Goal: Task Accomplishment & Management: Complete application form

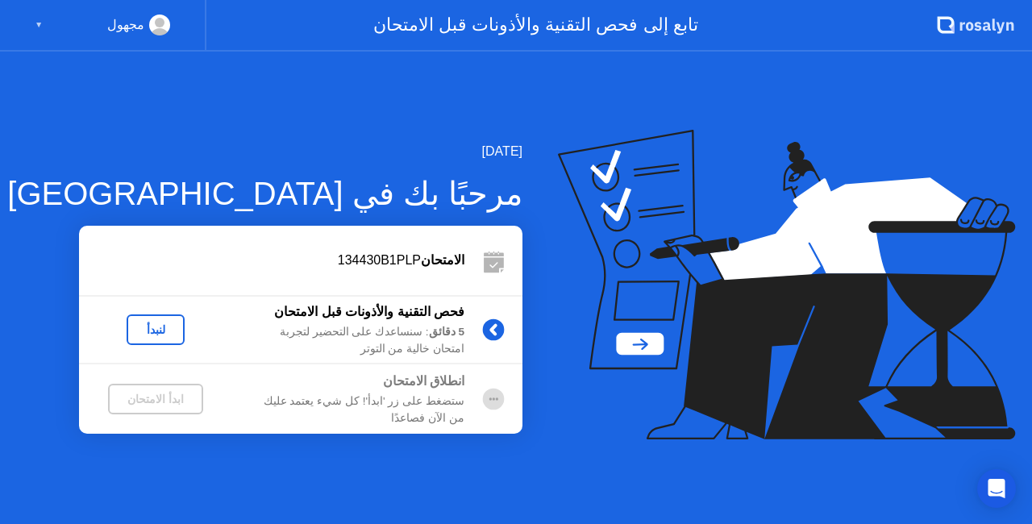
click at [150, 332] on div "لنبدأ" at bounding box center [155, 329] width 45 height 13
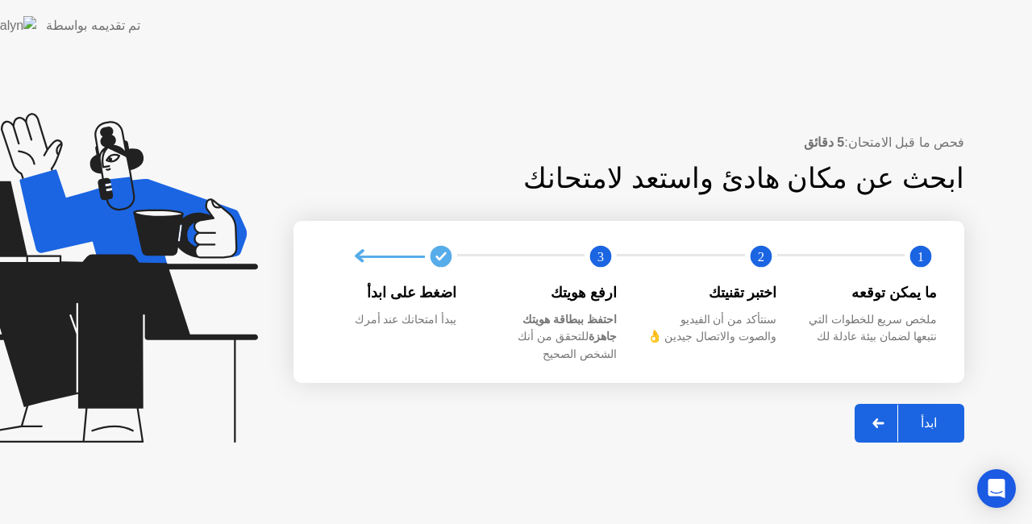
click at [150, 332] on icon at bounding box center [88, 278] width 337 height 330
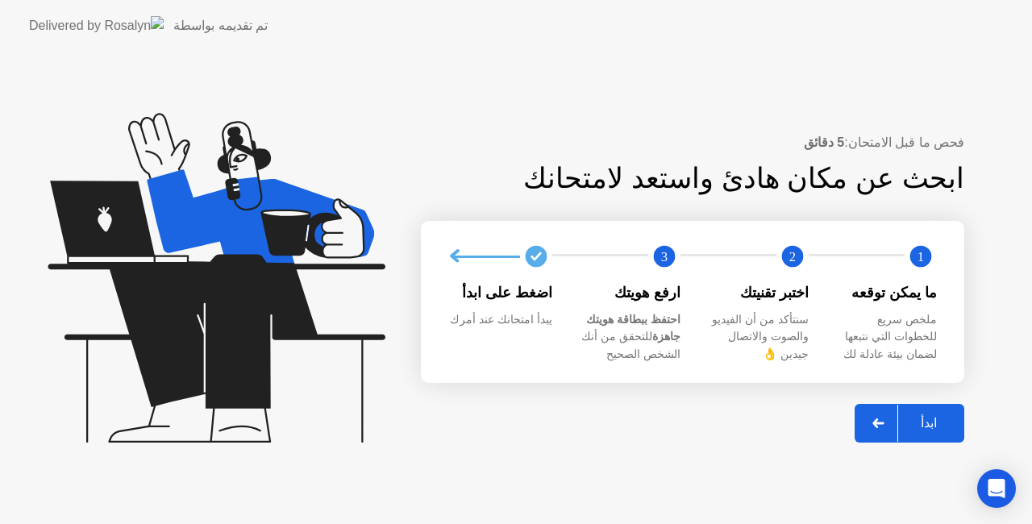
click at [934, 429] on div "ابدأ" at bounding box center [928, 422] width 61 height 15
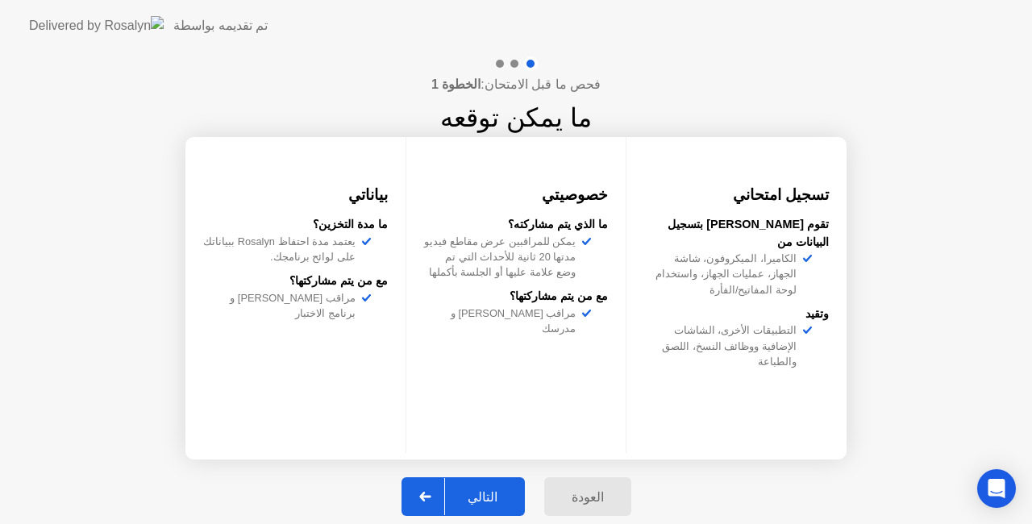
click at [472, 491] on div "التالي" at bounding box center [482, 496] width 75 height 15
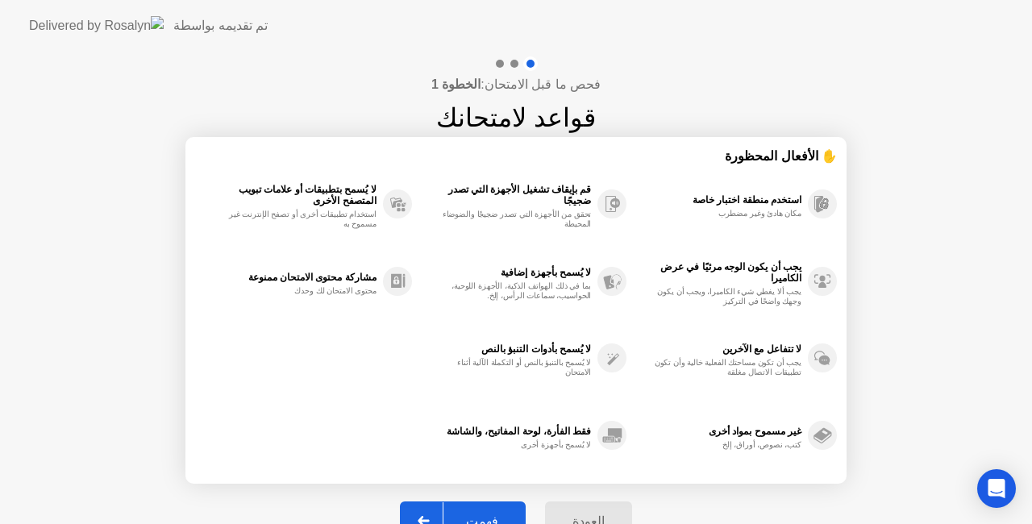
click at [505, 503] on button "فهمت" at bounding box center [463, 520] width 126 height 39
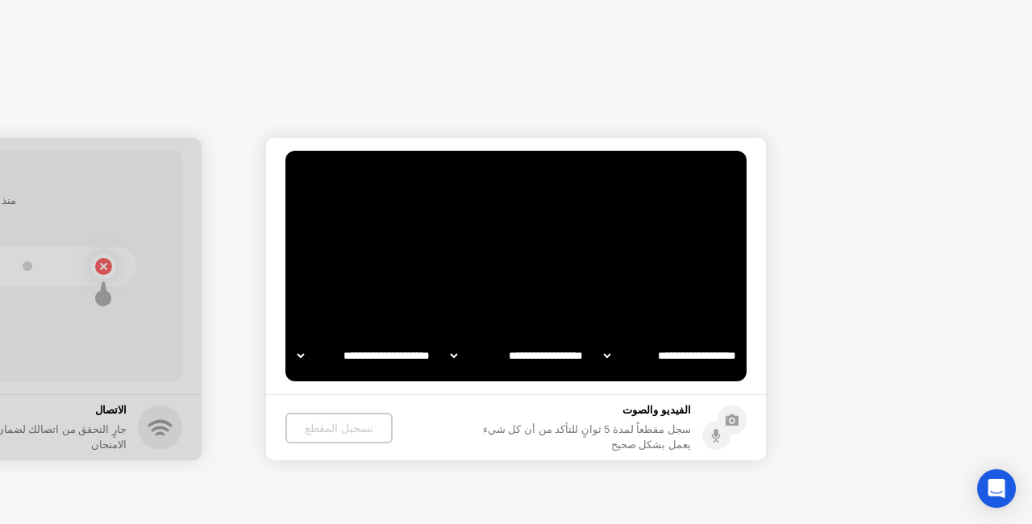
select select "**********"
select select "*******"
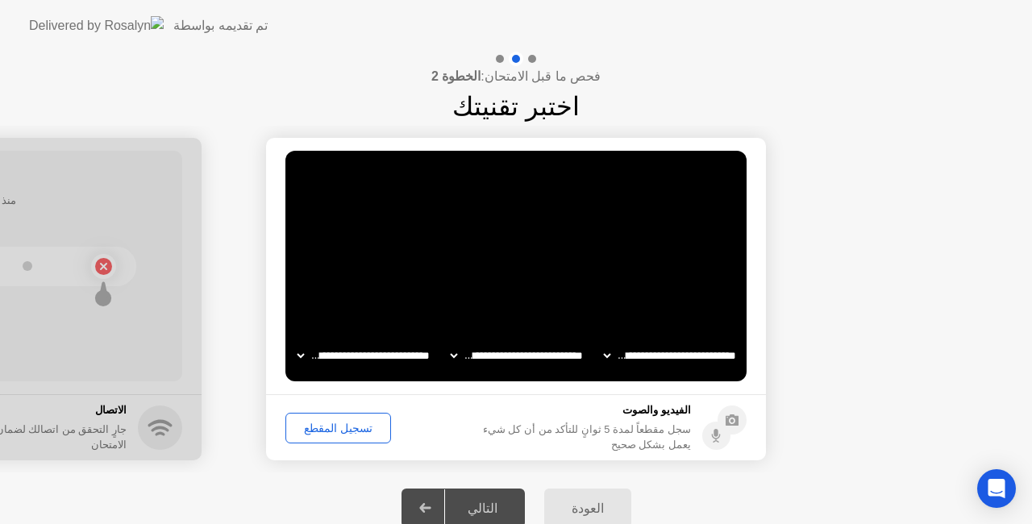
click at [350, 424] on div "تسجيل المقطع" at bounding box center [338, 428] width 94 height 13
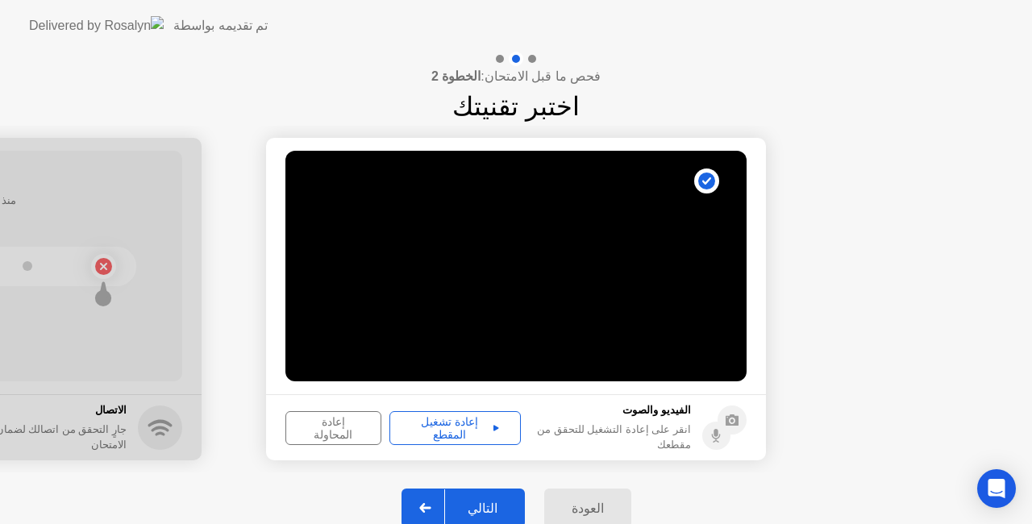
click at [443, 427] on div "إعادة تشغيل المقطع" at bounding box center [455, 428] width 120 height 26
click at [493, 424] on icon at bounding box center [496, 428] width 6 height 8
click at [470, 422] on div "إعادة تشغيل المقطع" at bounding box center [455, 428] width 120 height 26
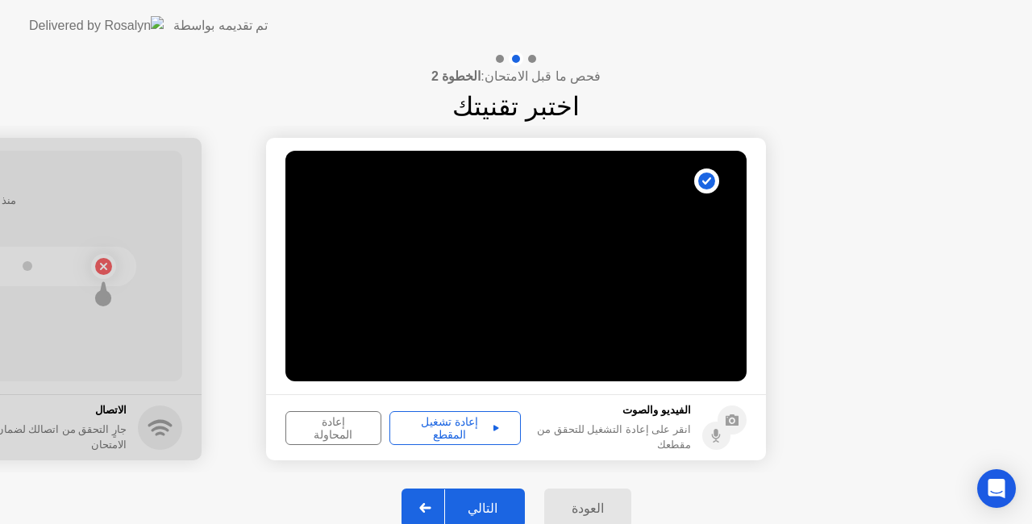
click at [470, 422] on div "إعادة تشغيل المقطع" at bounding box center [455, 428] width 120 height 26
click at [485, 506] on div "التالي" at bounding box center [482, 508] width 75 height 15
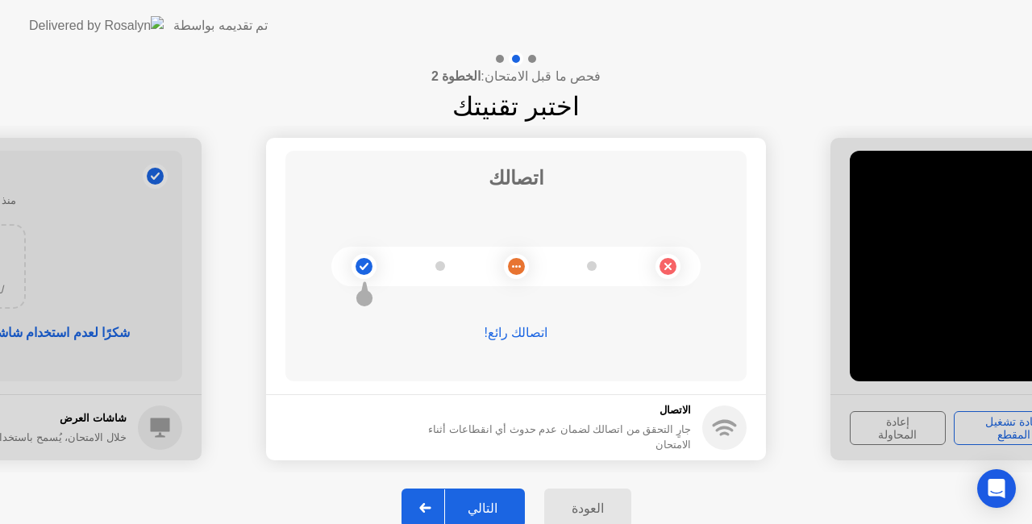
click at [501, 501] on div "التالي" at bounding box center [482, 508] width 75 height 15
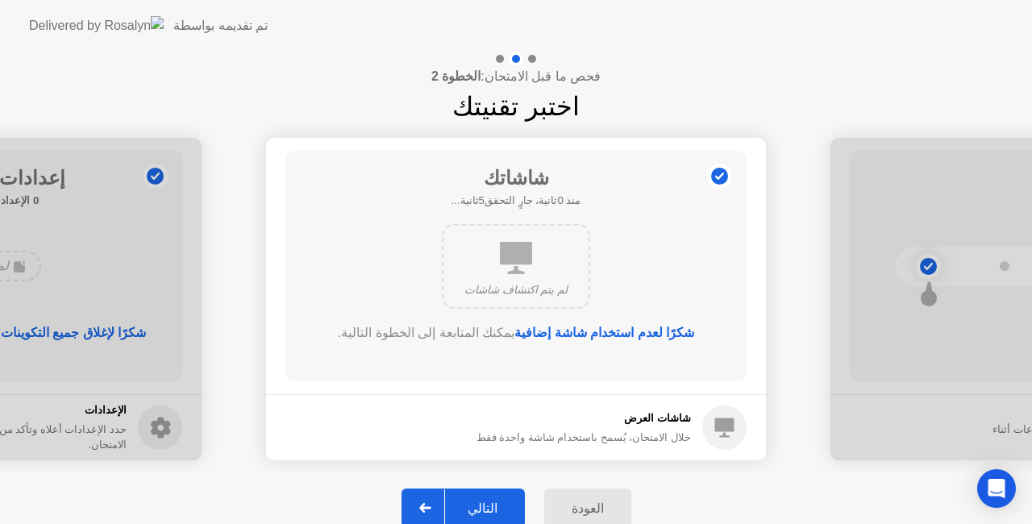
click at [501, 501] on div "التالي" at bounding box center [482, 508] width 75 height 15
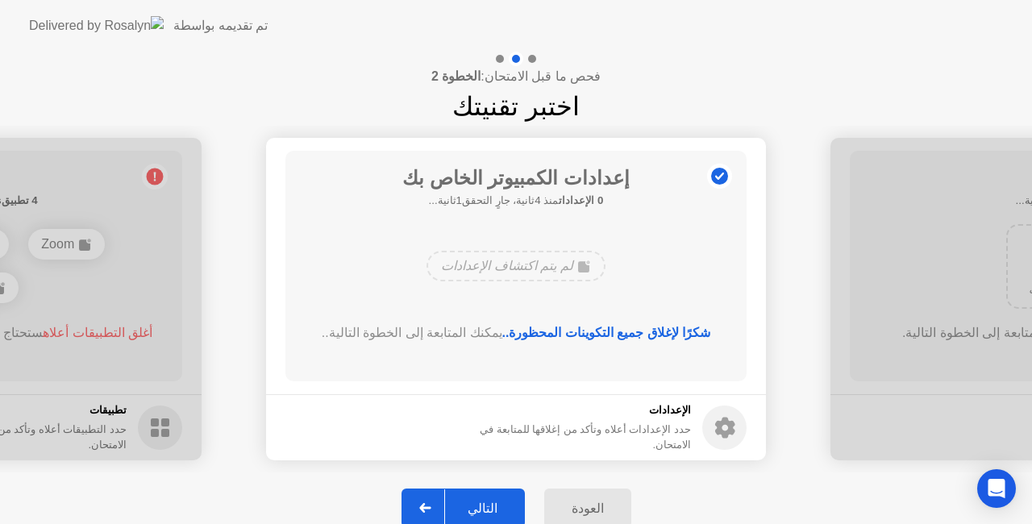
click at [501, 501] on div "التالي" at bounding box center [482, 508] width 75 height 15
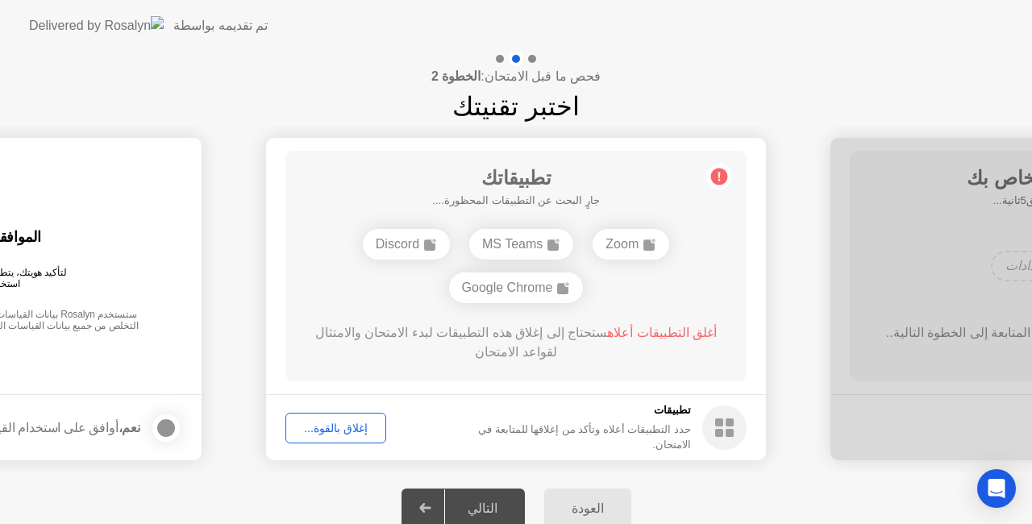
click at [345, 426] on div "إغلاق بالقوة..." at bounding box center [335, 428] width 89 height 13
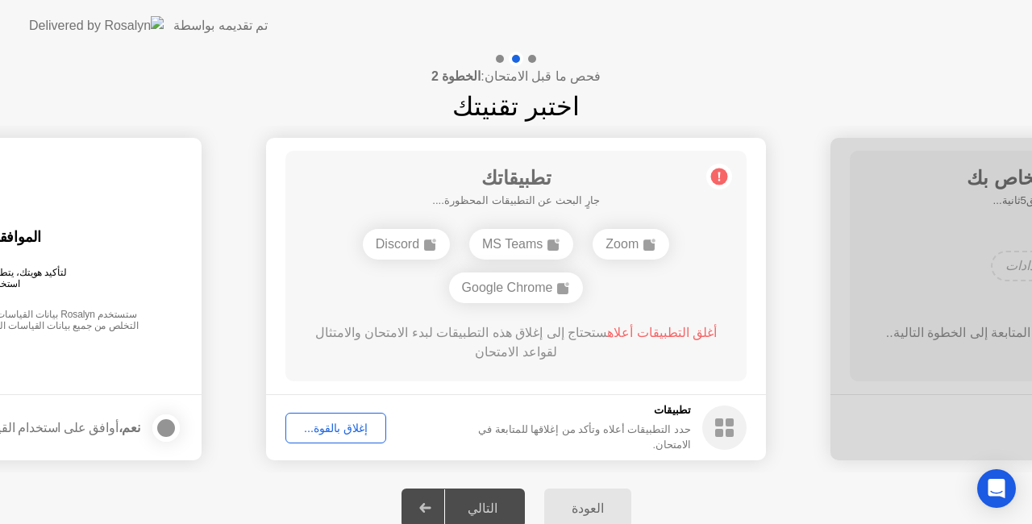
drag, startPoint x: 492, startPoint y: 389, endPoint x: 429, endPoint y: 409, distance: 66.0
click at [429, 409] on app-apps "تطبيقاتك جارٍ البحث عن التطبيقات المحظورة.... Zoom MS Teams Discord Google Chro…" at bounding box center [516, 299] width 500 height 322
click at [326, 426] on div "إغلاق بالقوة..." at bounding box center [335, 428] width 89 height 13
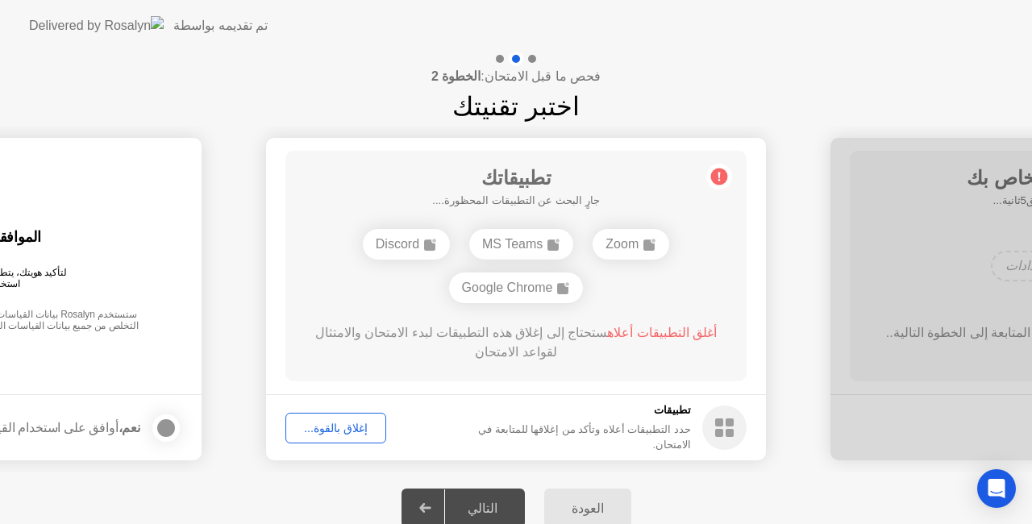
click at [339, 428] on div "إغلاق بالقوة..." at bounding box center [335, 428] width 89 height 13
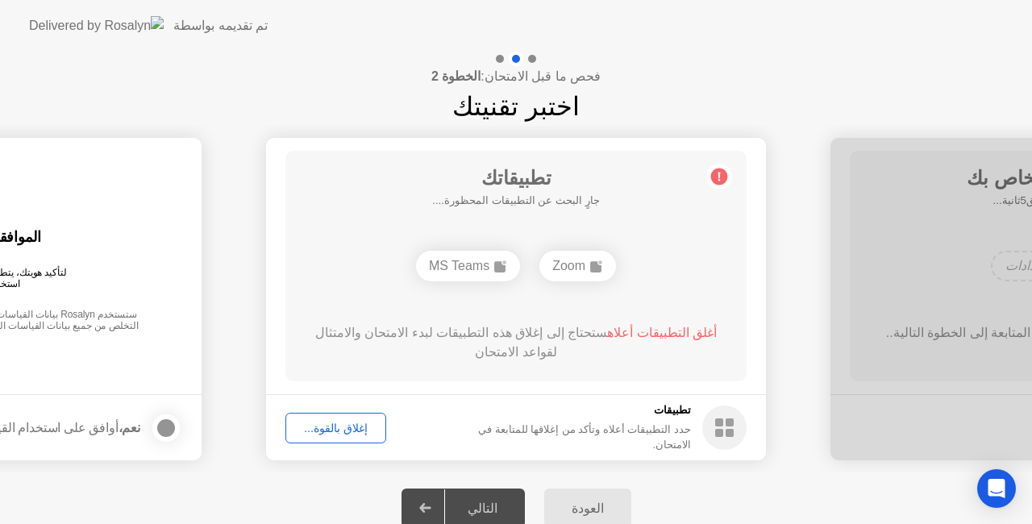
click at [331, 424] on div "إغلاق بالقوة..." at bounding box center [335, 428] width 89 height 13
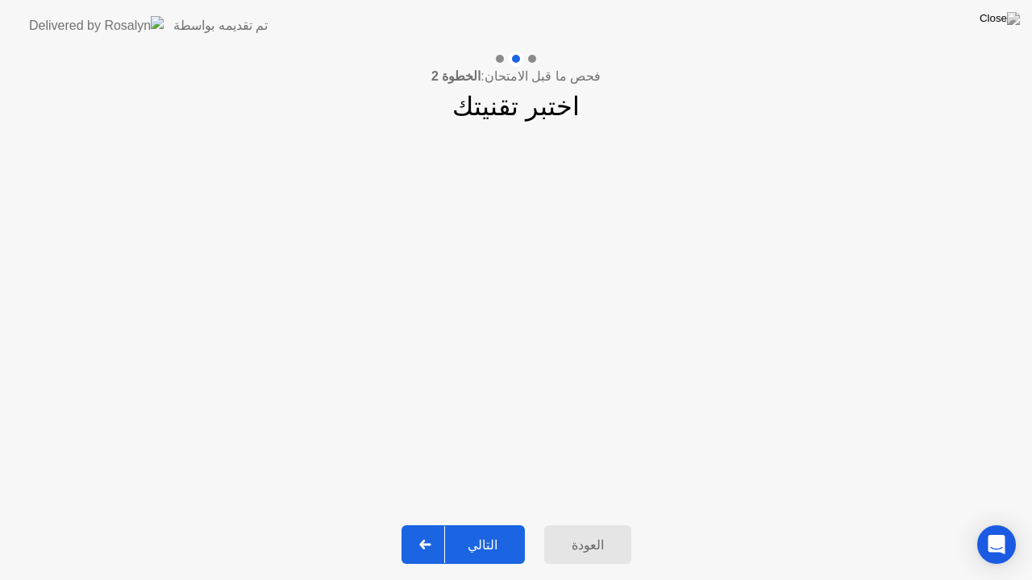
click at [489, 523] on div "التالي" at bounding box center [482, 545] width 75 height 15
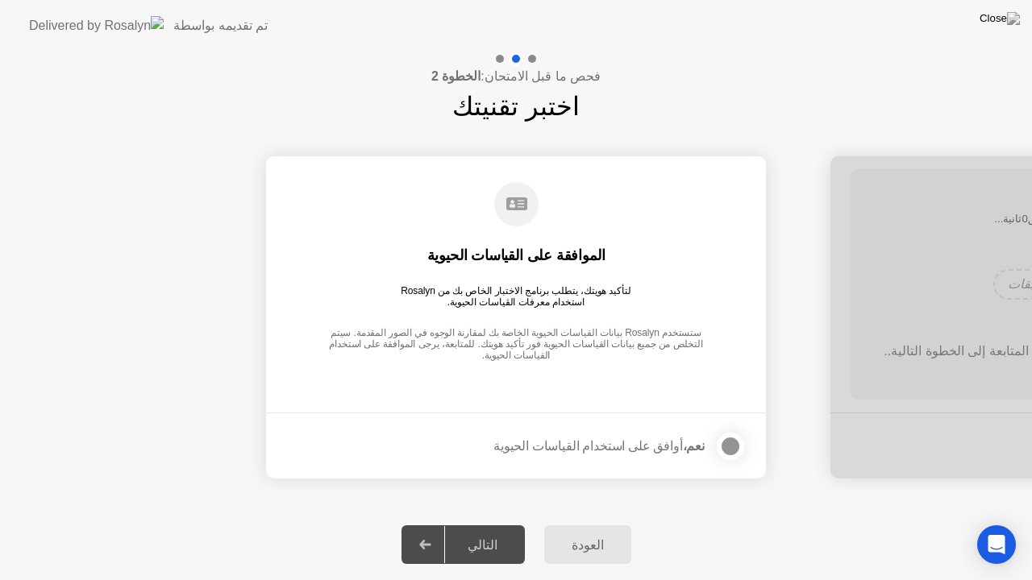
click at [730, 447] on div at bounding box center [730, 446] width 19 height 19
click at [482, 523] on div "التالي" at bounding box center [482, 545] width 75 height 15
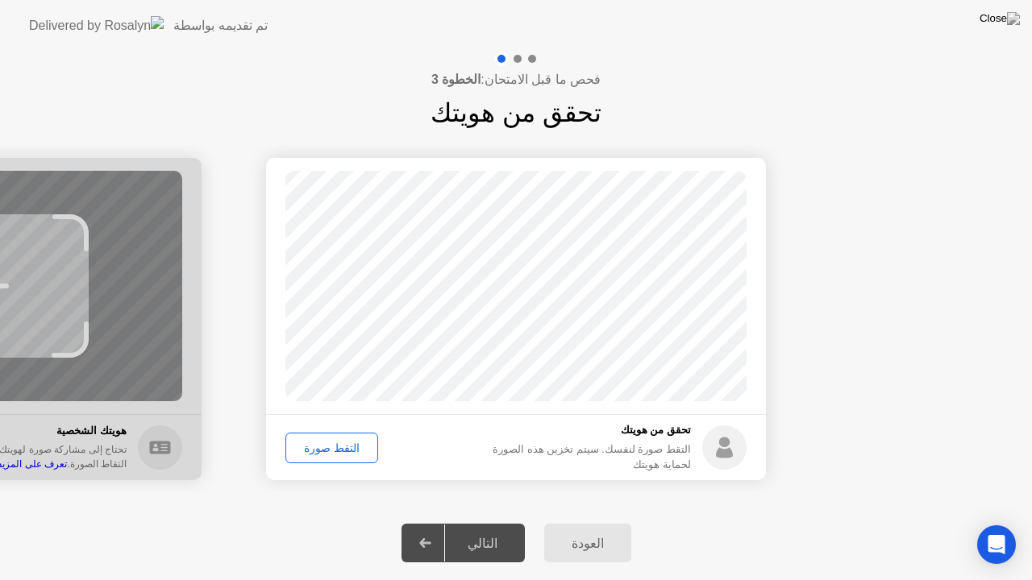
click at [329, 447] on div "التقط صورة" at bounding box center [331, 448] width 81 height 13
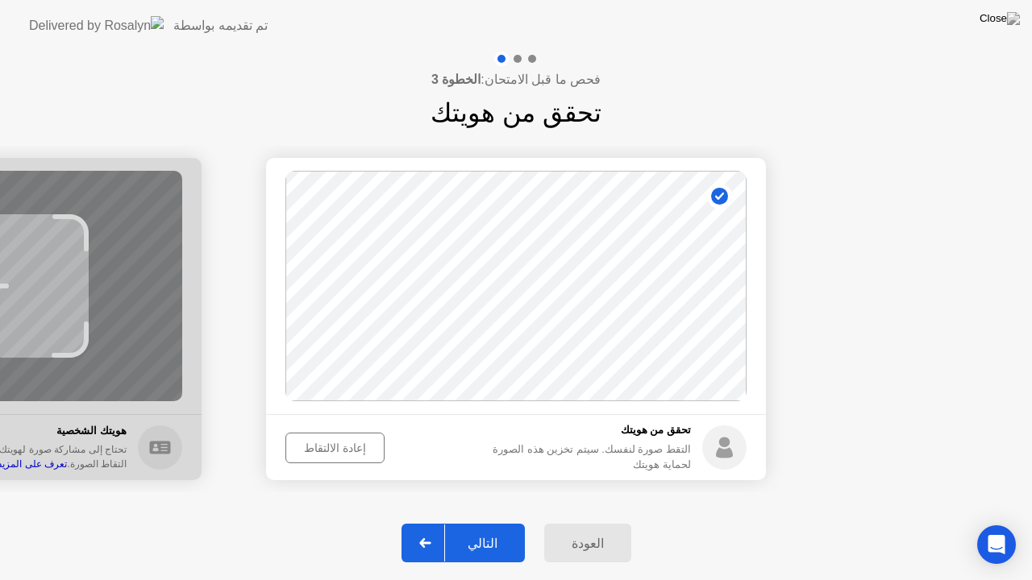
click at [497, 523] on div "التالي" at bounding box center [482, 543] width 75 height 15
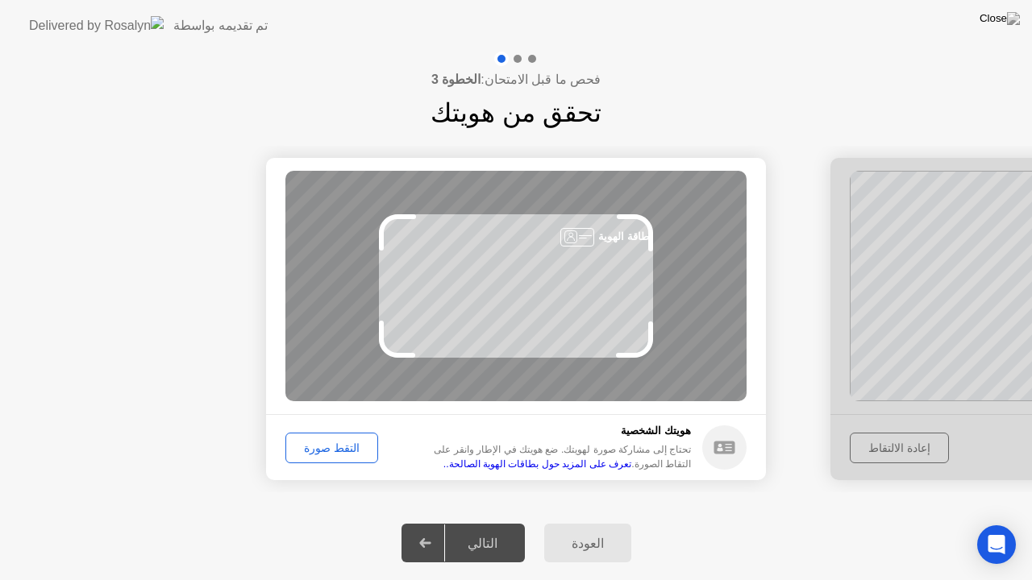
click at [332, 442] on div "التقط صورة" at bounding box center [331, 448] width 81 height 13
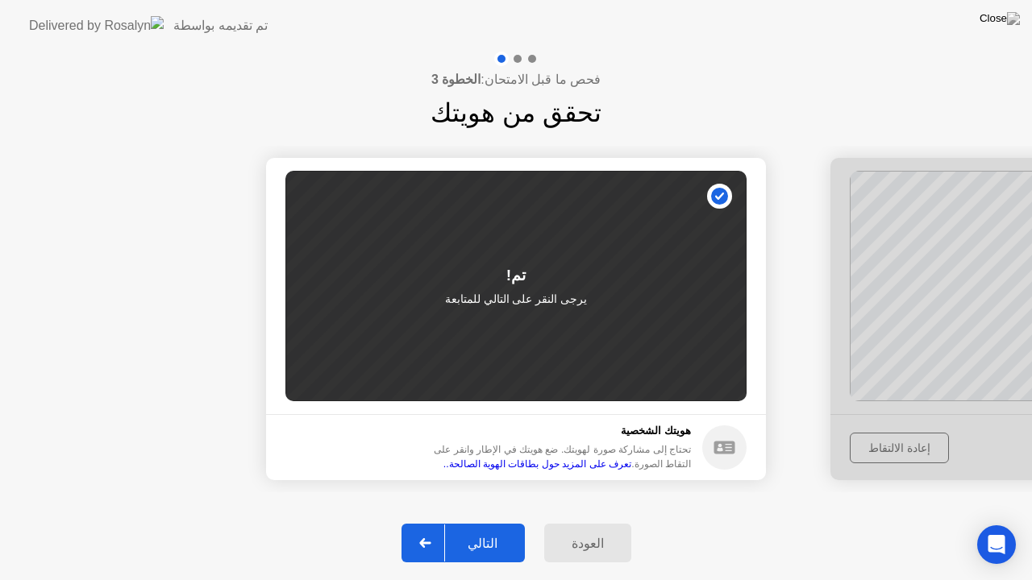
click at [431, 523] on div at bounding box center [425, 543] width 39 height 37
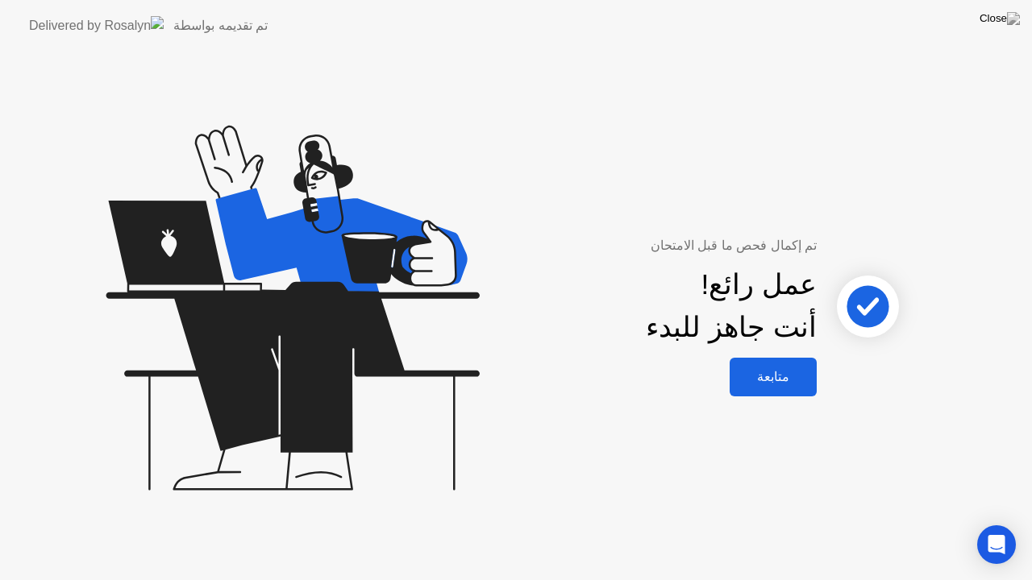
click at [773, 376] on div "متابعة" at bounding box center [772, 376] width 77 height 15
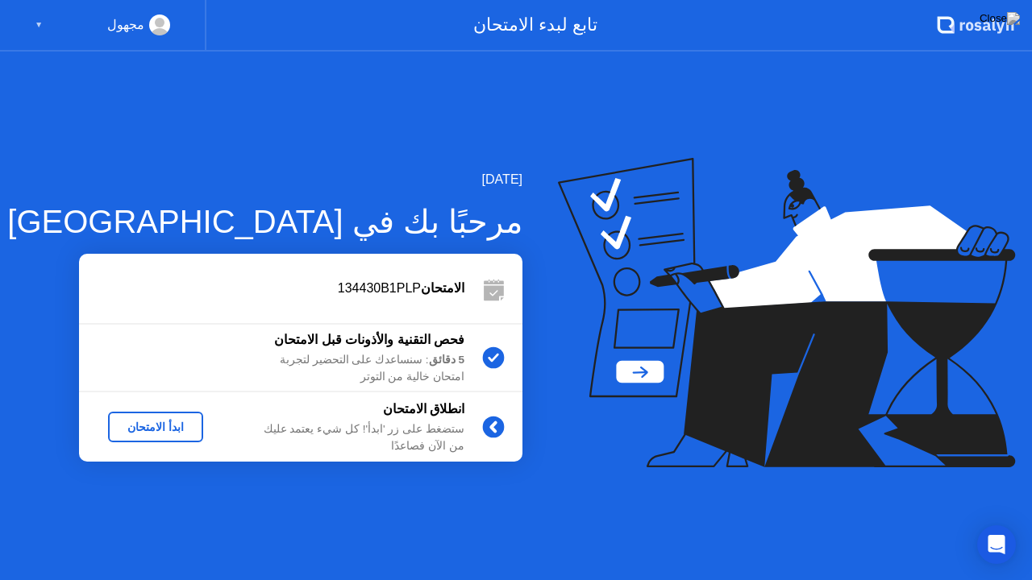
click at [152, 426] on div "ابدأ الامتحان" at bounding box center [155, 427] width 82 height 13
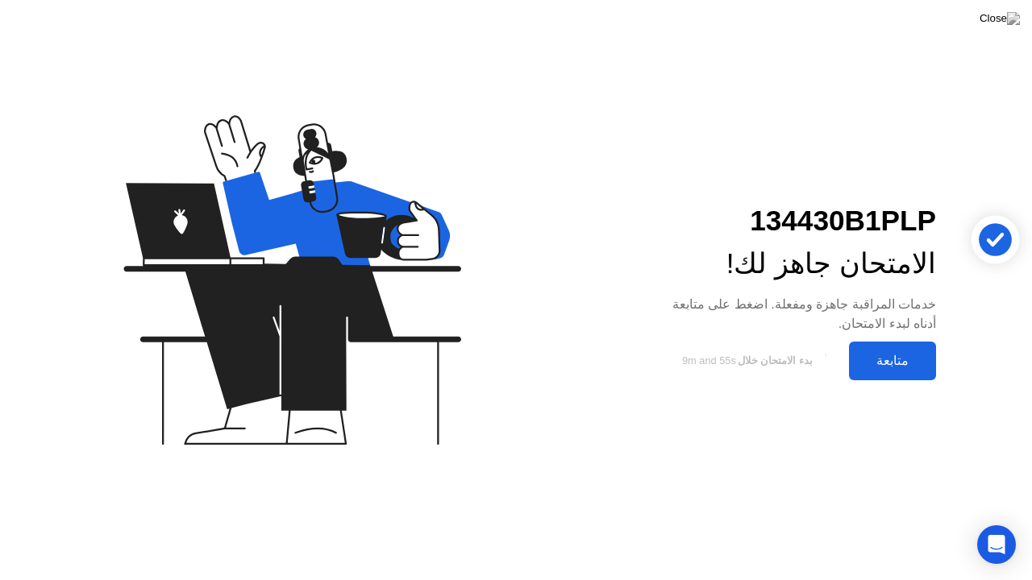
click at [894, 362] on div "متابعة" at bounding box center [892, 360] width 77 height 15
click at [894, 362] on div "134430B1PLP الامتحان جاهز لك! خدمات المراقبة جاهزة ومفعلة. اضغط على متابعة أدنا…" at bounding box center [516, 290] width 1032 height 580
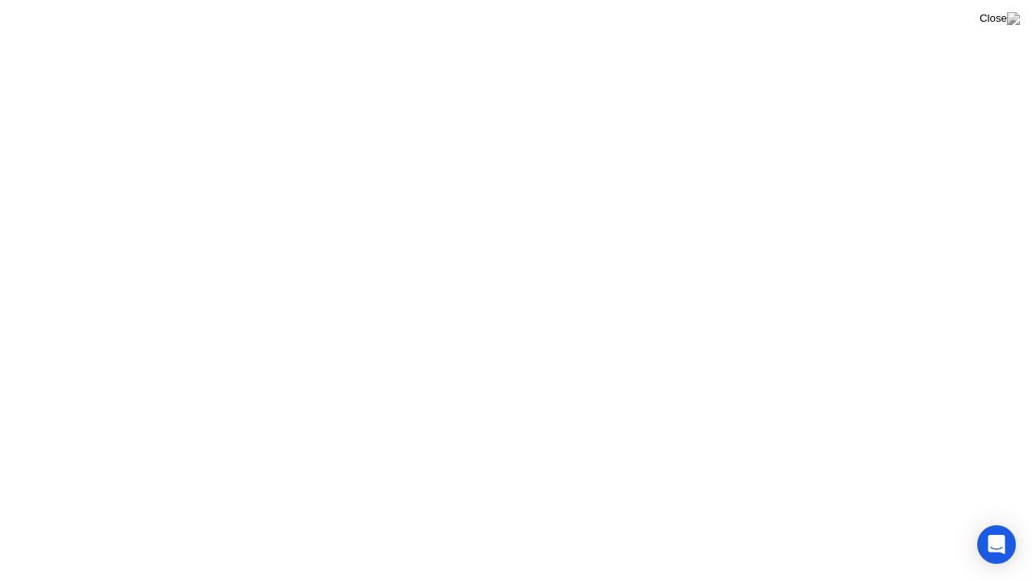
click button "فهمت"
